Goal: Transaction & Acquisition: Purchase product/service

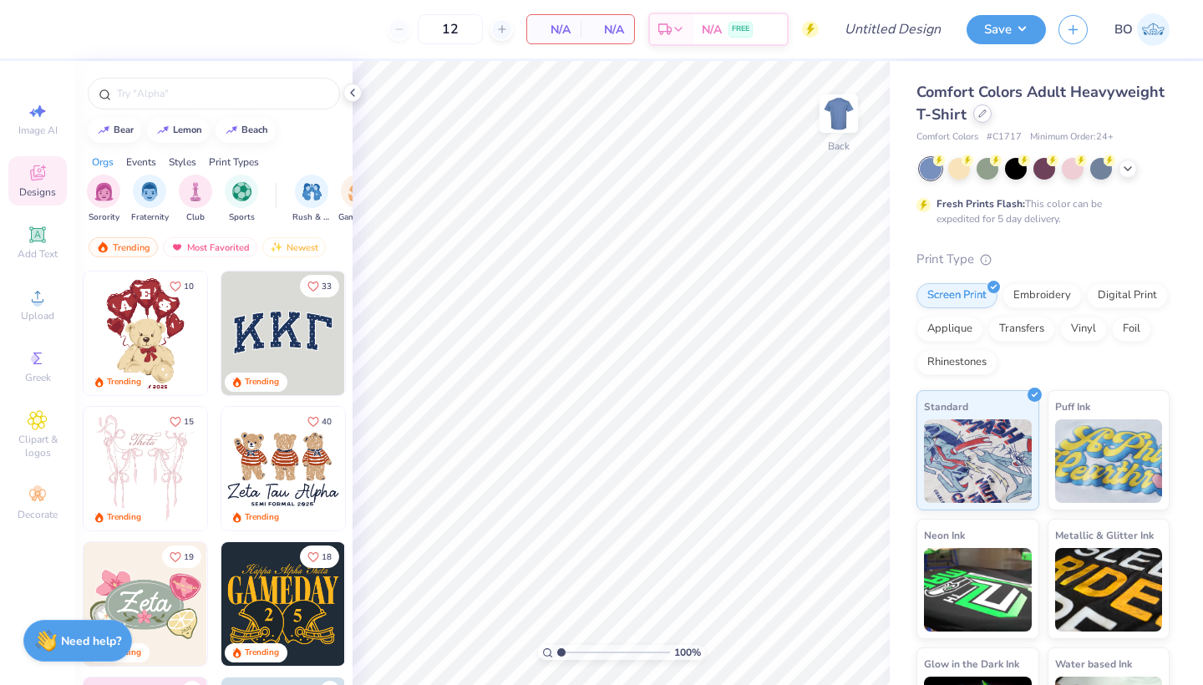
click at [984, 119] on div at bounding box center [983, 113] width 18 height 18
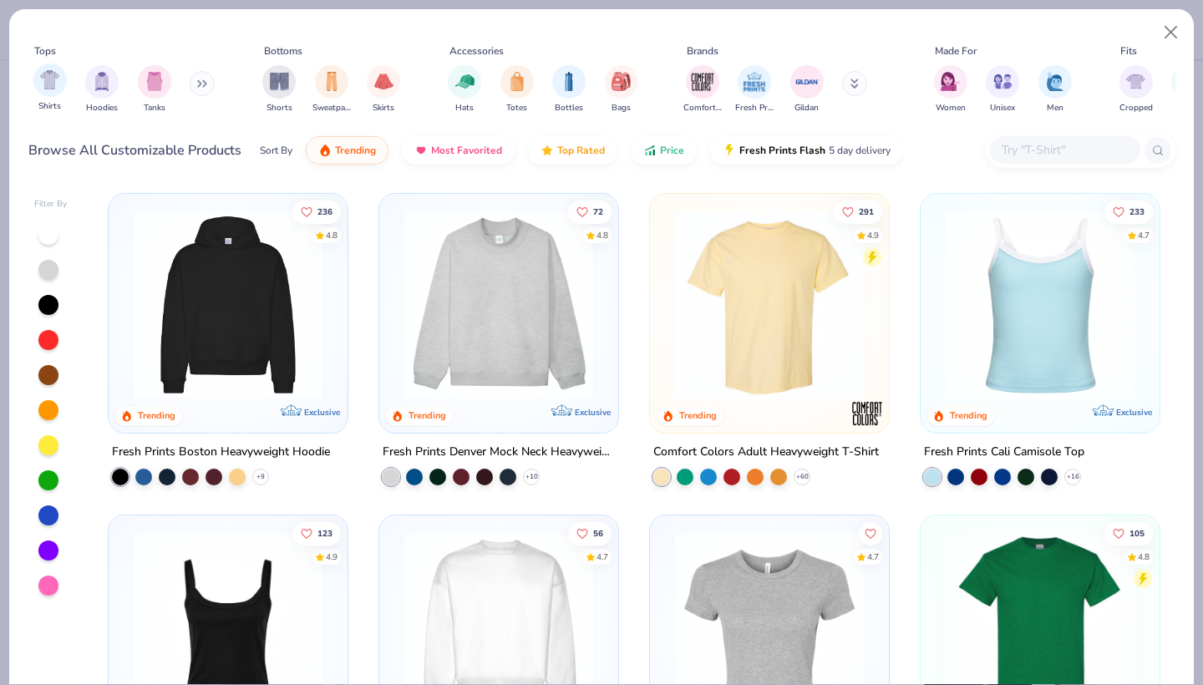
click at [58, 97] on div "Shirts" at bounding box center [49, 88] width 33 height 49
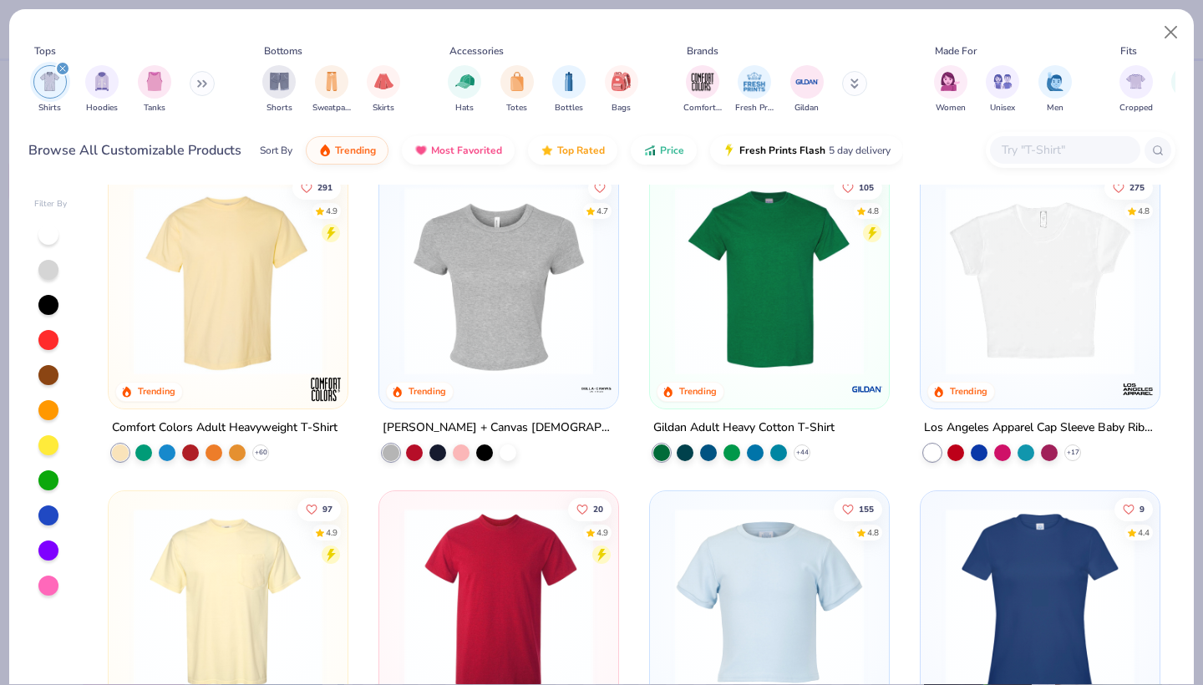
scroll to position [26, 0]
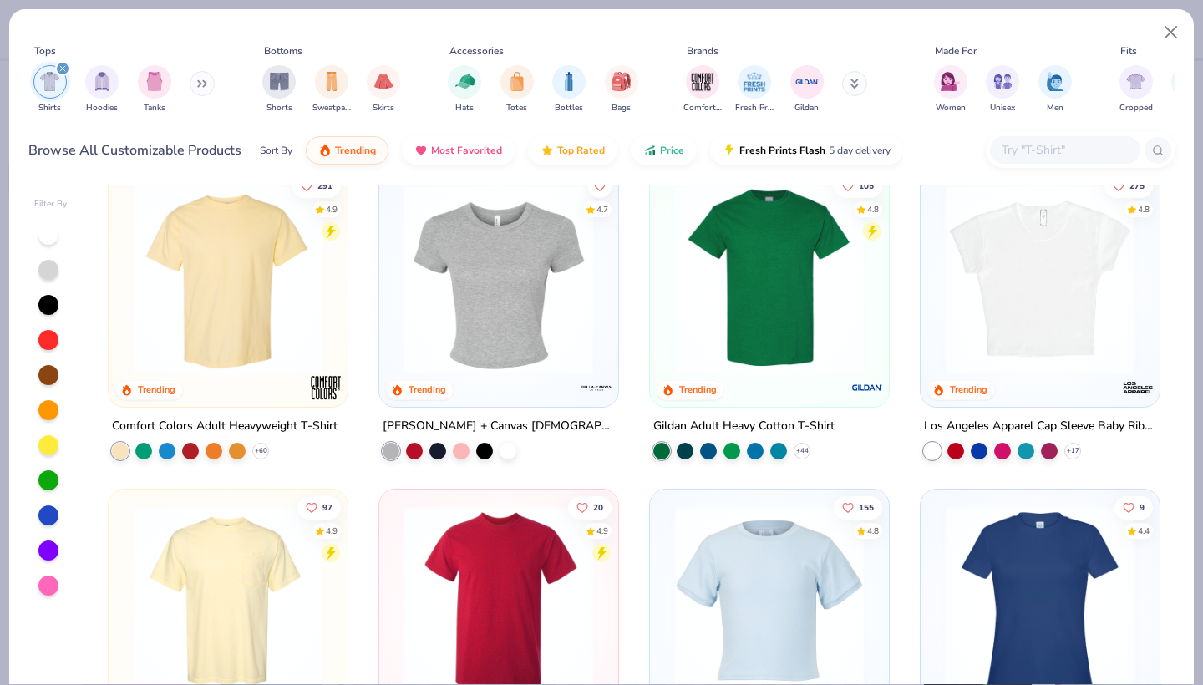
click at [776, 314] on img at bounding box center [770, 279] width 206 height 189
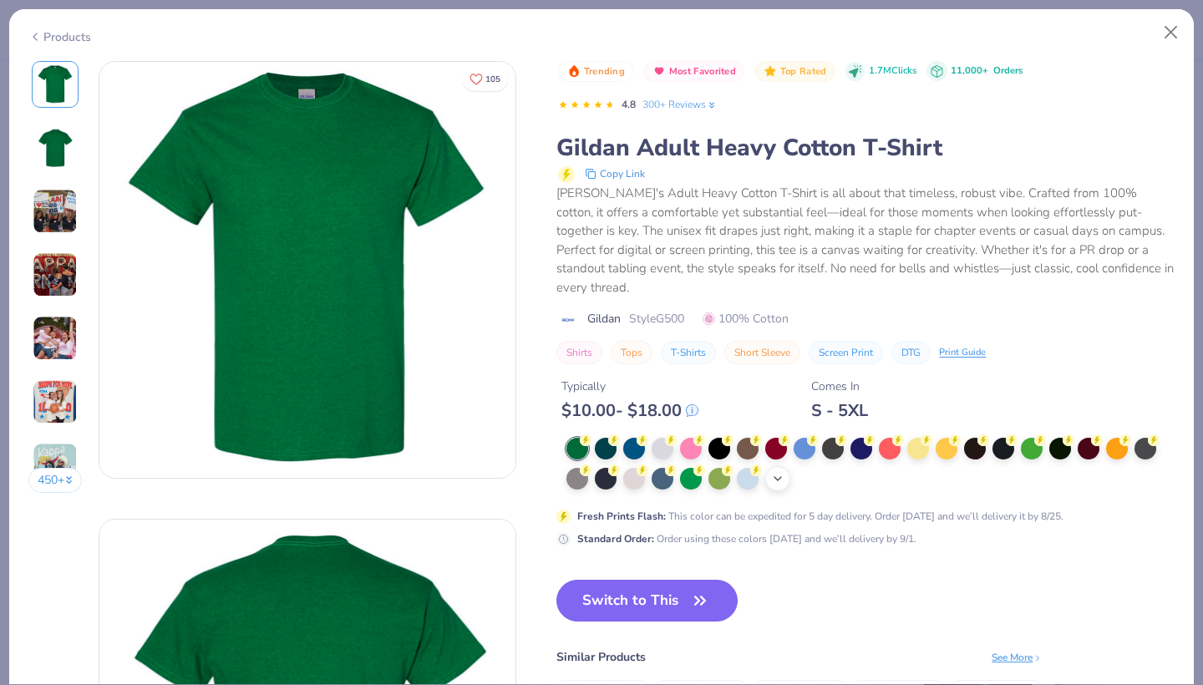
click at [778, 466] on div "+ 22" at bounding box center [777, 478] width 25 height 25
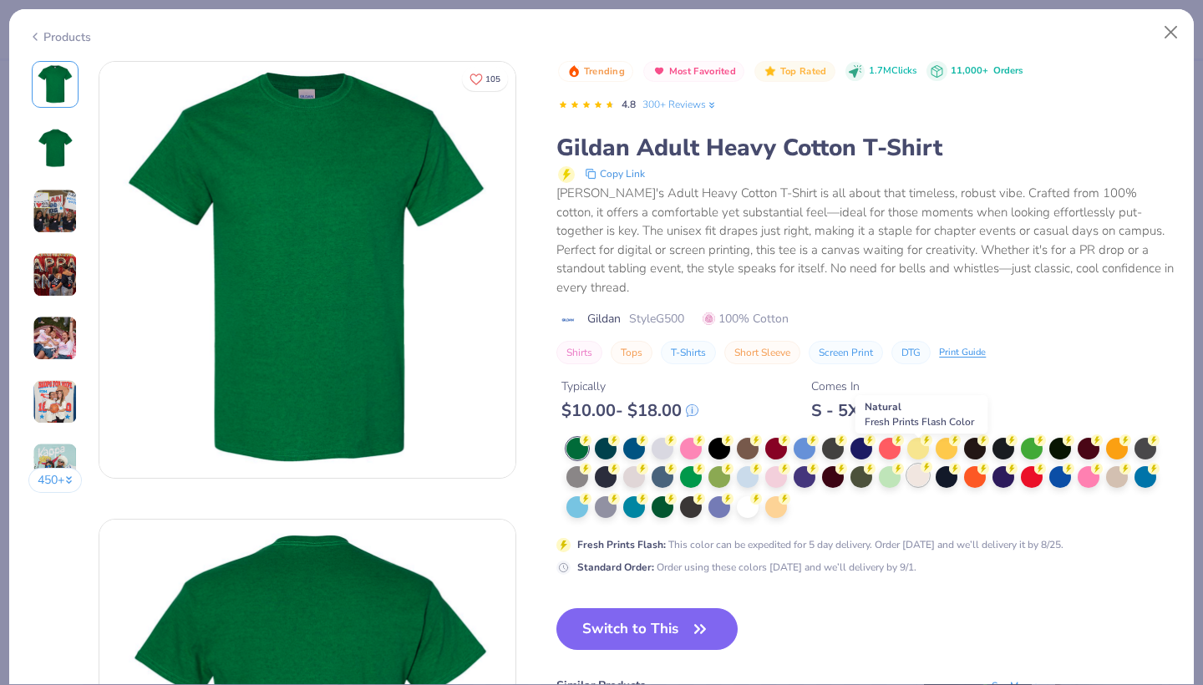
click at [919, 465] on div at bounding box center [919, 476] width 22 height 22
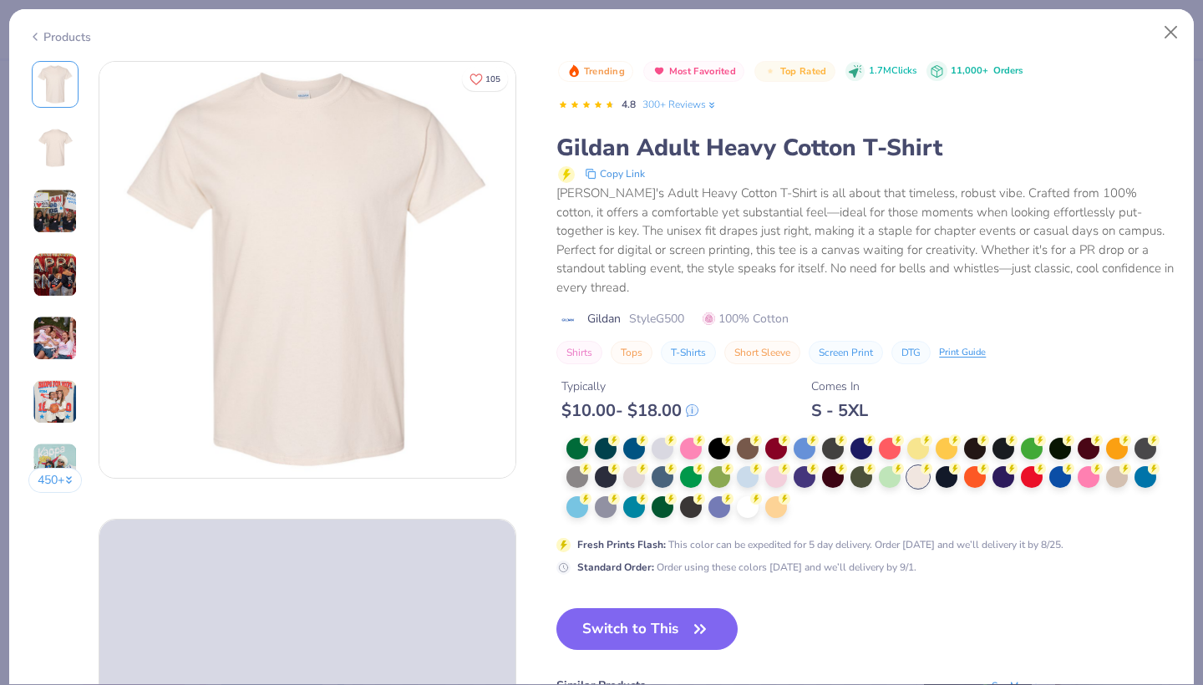
click at [69, 150] on img at bounding box center [55, 148] width 40 height 40
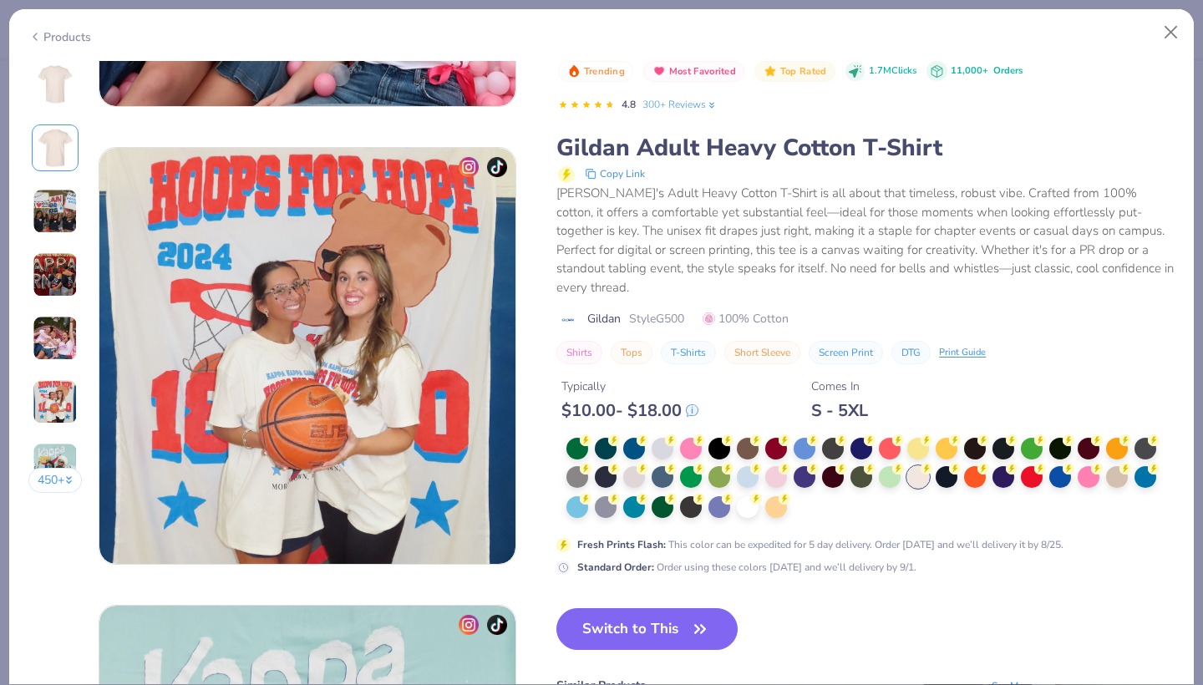
scroll to position [527, 0]
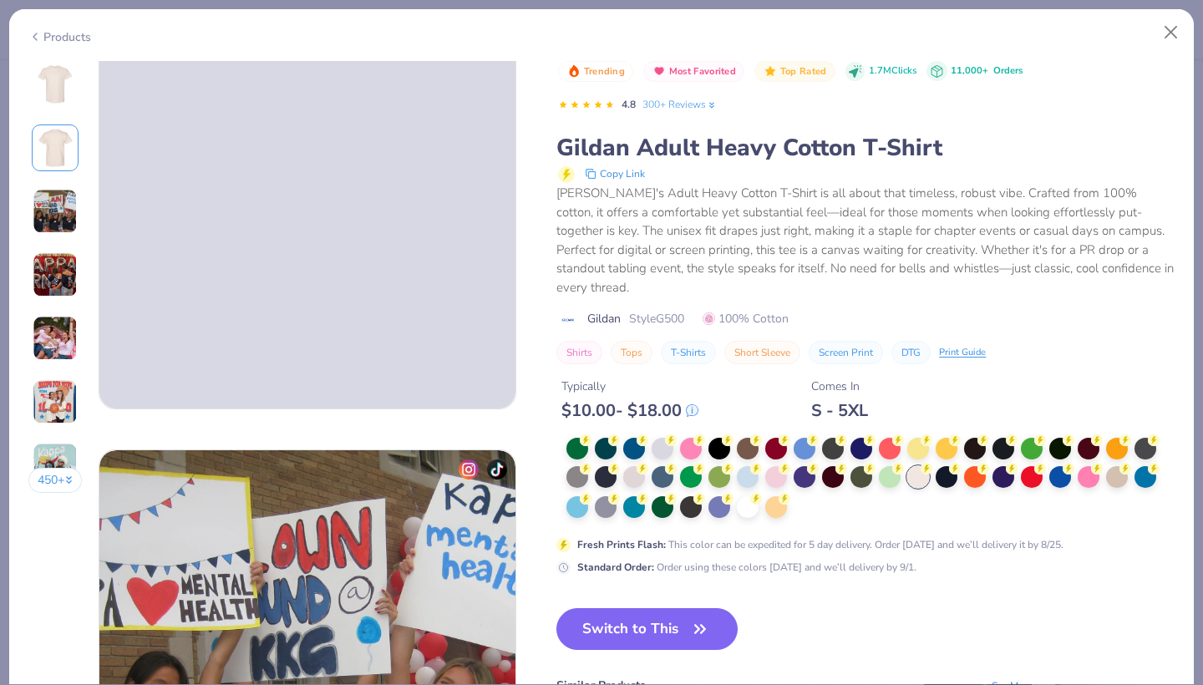
click at [47, 72] on img at bounding box center [55, 84] width 40 height 40
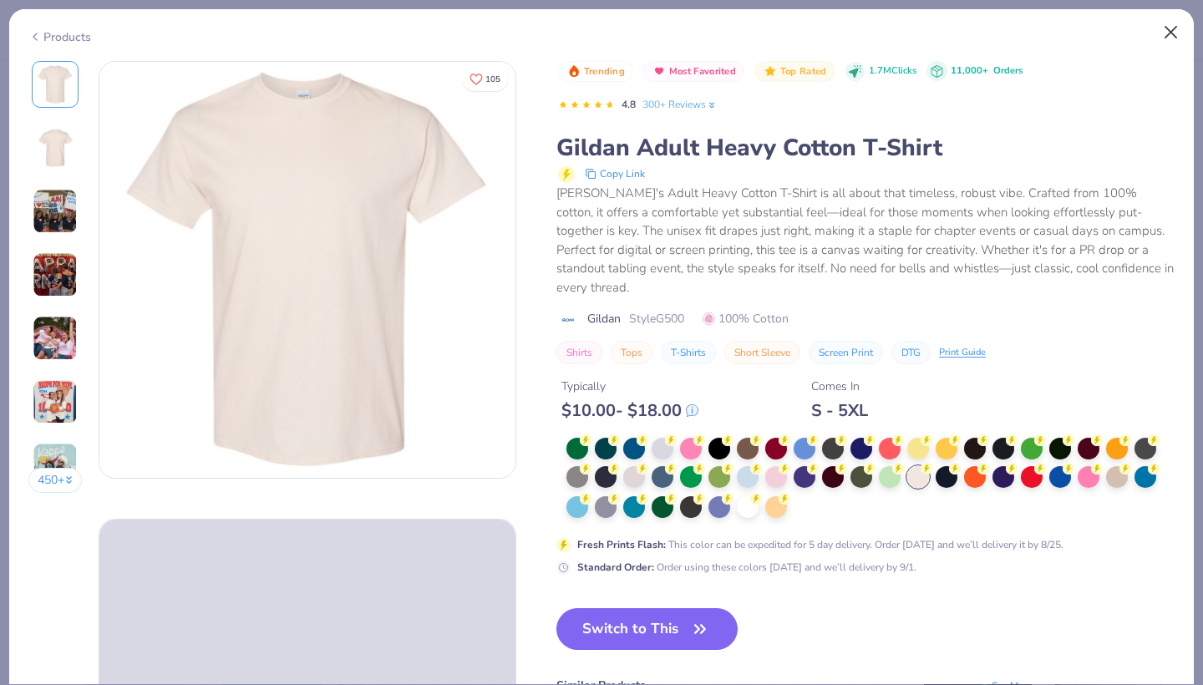
click at [1168, 29] on button "Close" at bounding box center [1172, 33] width 32 height 32
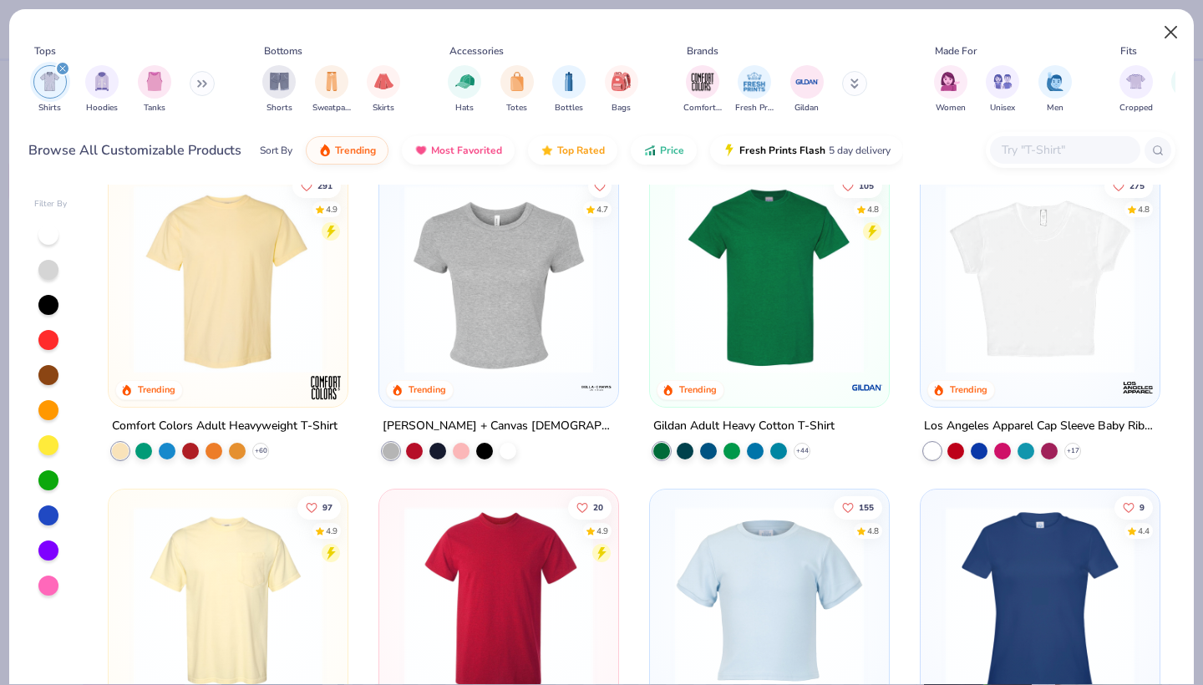
click at [1175, 27] on button "Close" at bounding box center [1172, 33] width 32 height 32
